Goal: Check status: Check status

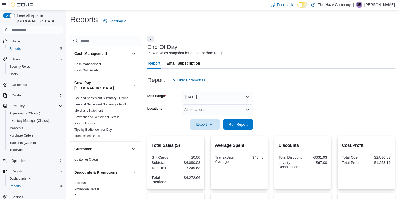
scroll to position [137, 0]
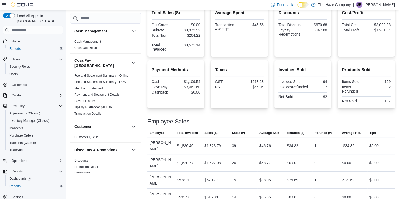
scroll to position [137, 0]
